Goal: Check status

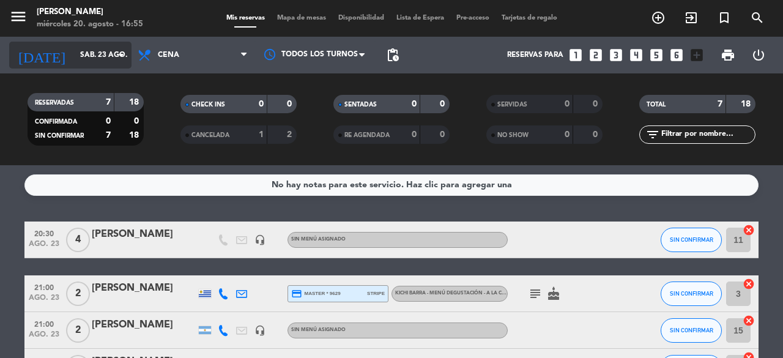
click at [100, 59] on input "sáb. 23 ago." at bounding box center [122, 55] width 97 height 21
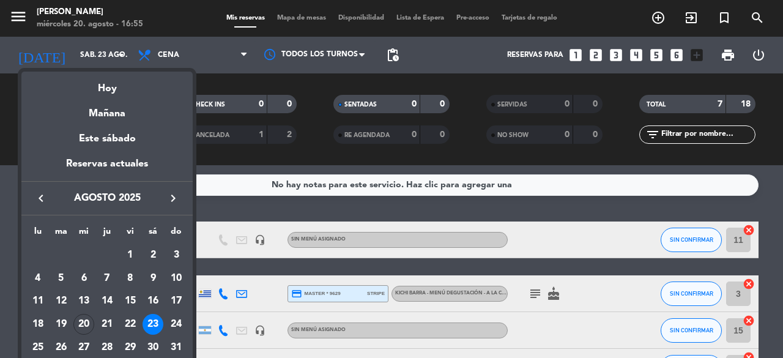
click at [80, 59] on div at bounding box center [391, 179] width 783 height 358
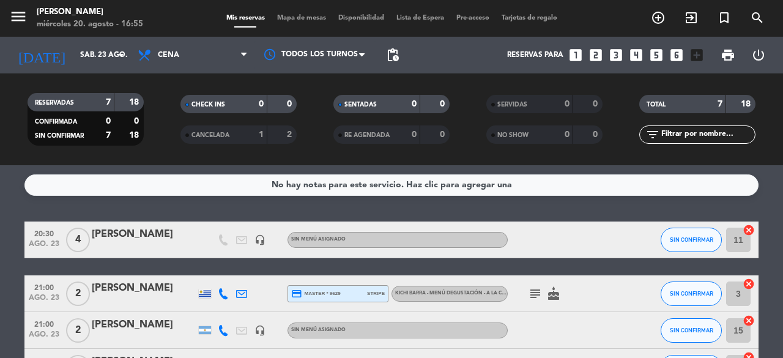
click at [80, 59] on input "sáb. 23 ago." at bounding box center [122, 55] width 97 height 21
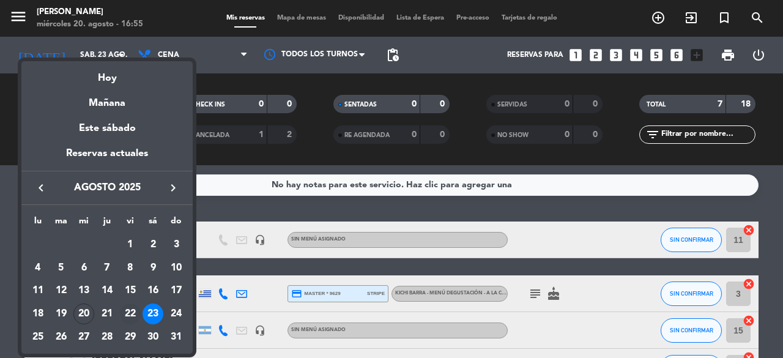
click at [131, 314] on div "22" at bounding box center [130, 313] width 21 height 21
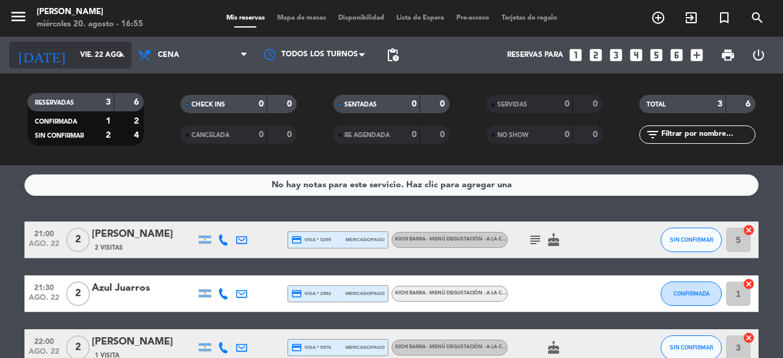
click at [74, 51] on input "vie. 22 ago." at bounding box center [122, 55] width 97 height 21
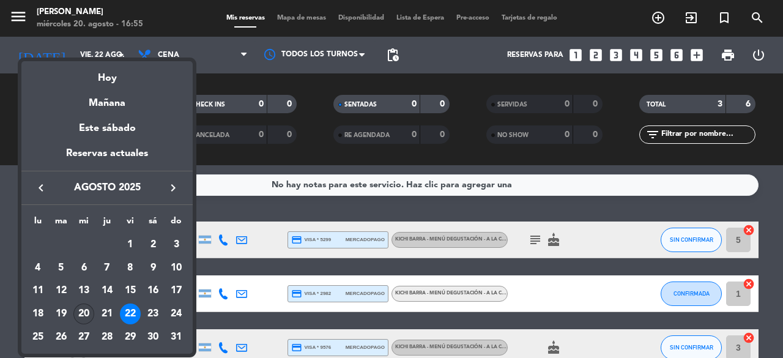
click at [83, 311] on div "20" at bounding box center [83, 313] width 21 height 21
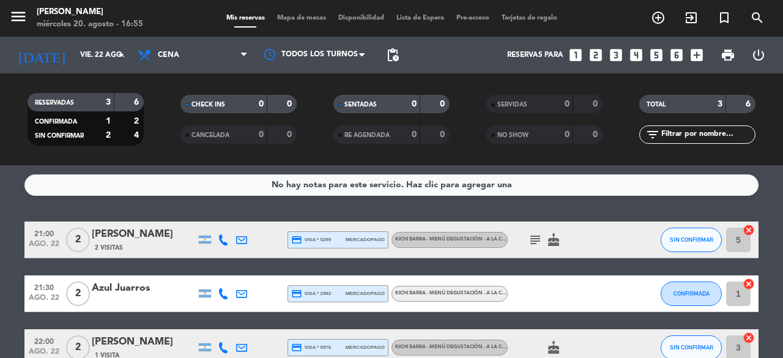
type input "mié. 20 ago."
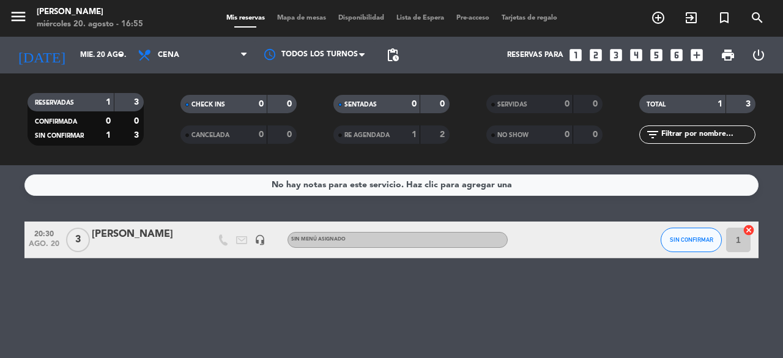
click at [84, 311] on div "No hay notas para este servicio. Haz clic para agregar una 20:30 [DATE] 3 [PERS…" at bounding box center [391, 261] width 783 height 193
click at [113, 238] on div "[PERSON_NAME]" at bounding box center [144, 234] width 104 height 16
